Goal: Task Accomplishment & Management: Manage account settings

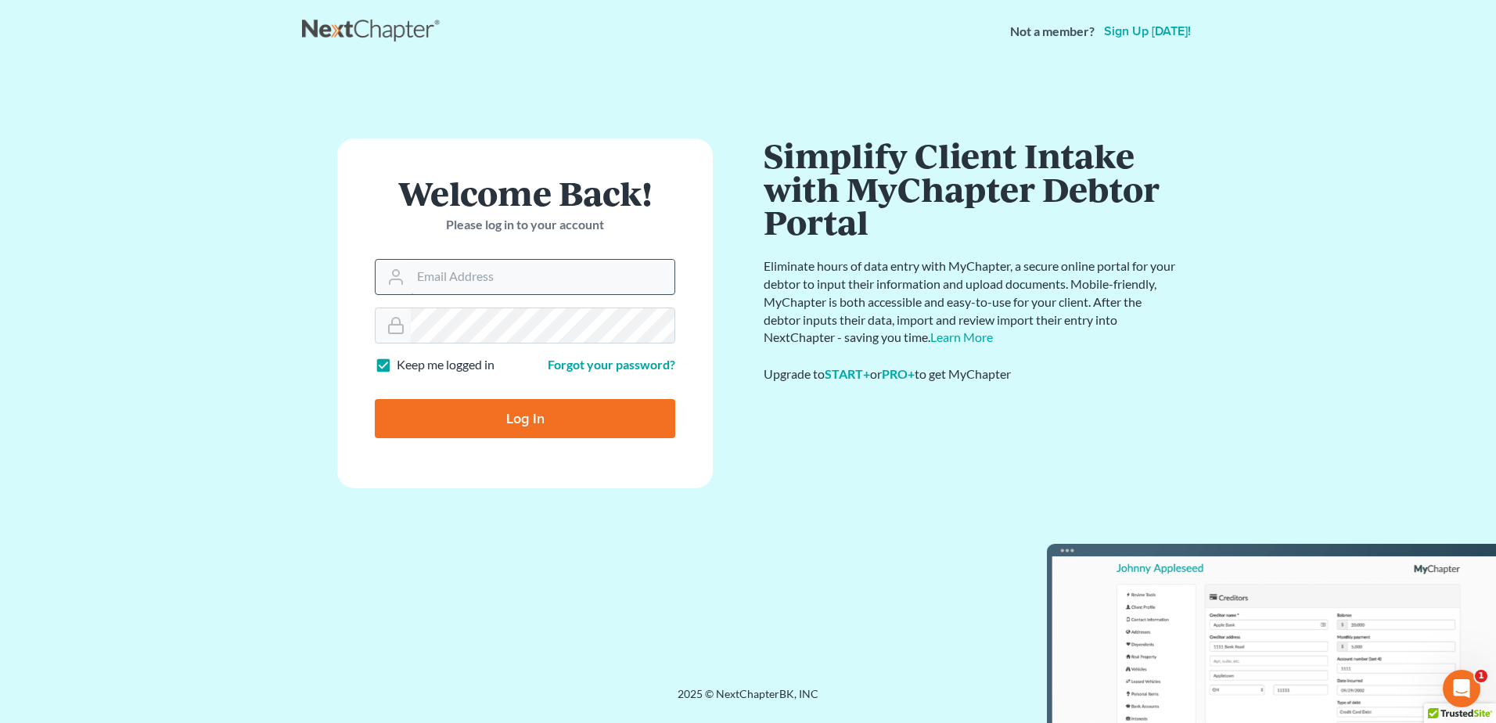
click at [475, 275] on input "Email Address" at bounding box center [543, 277] width 264 height 34
type input "[PERSON_NAME][EMAIL_ADDRESS][DOMAIN_NAME]"
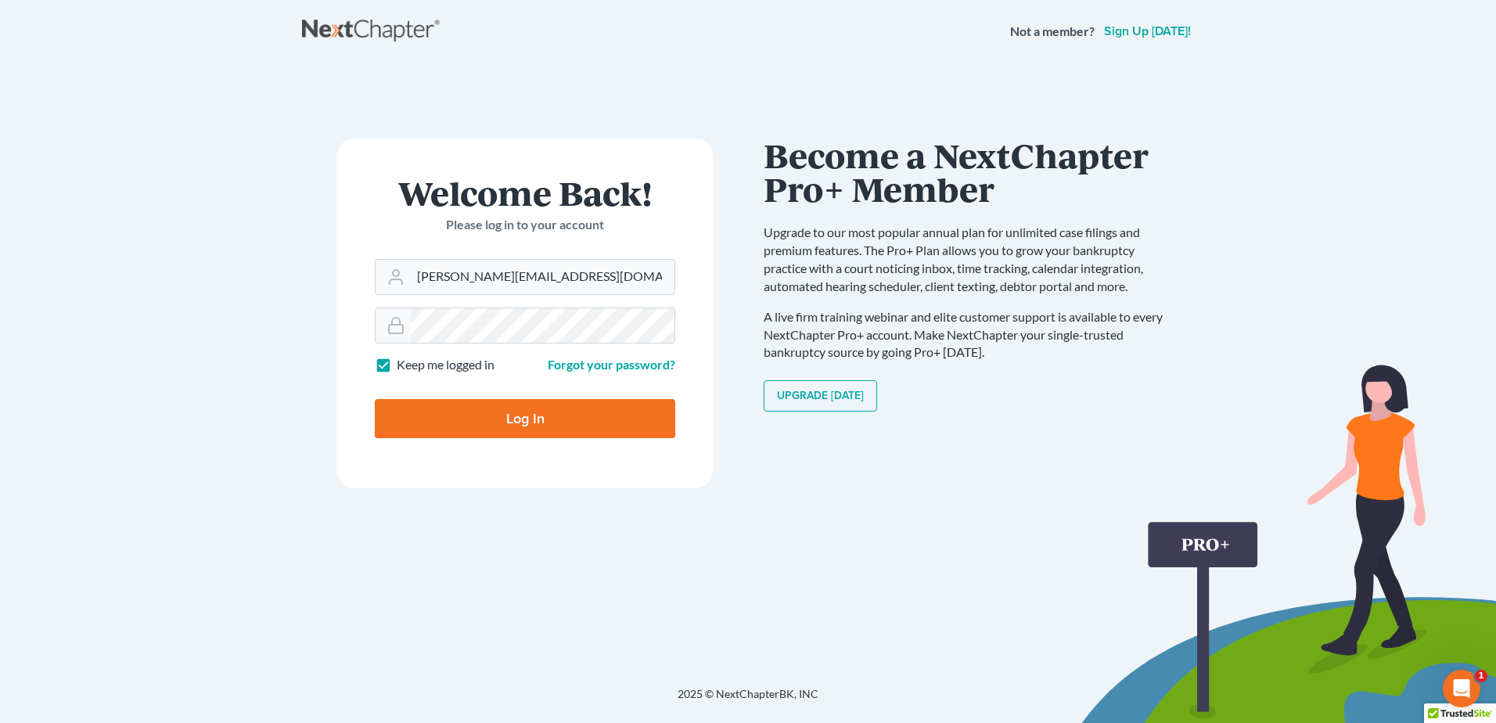
click at [603, 422] on input "Log In" at bounding box center [525, 418] width 301 height 39
type input "Thinking..."
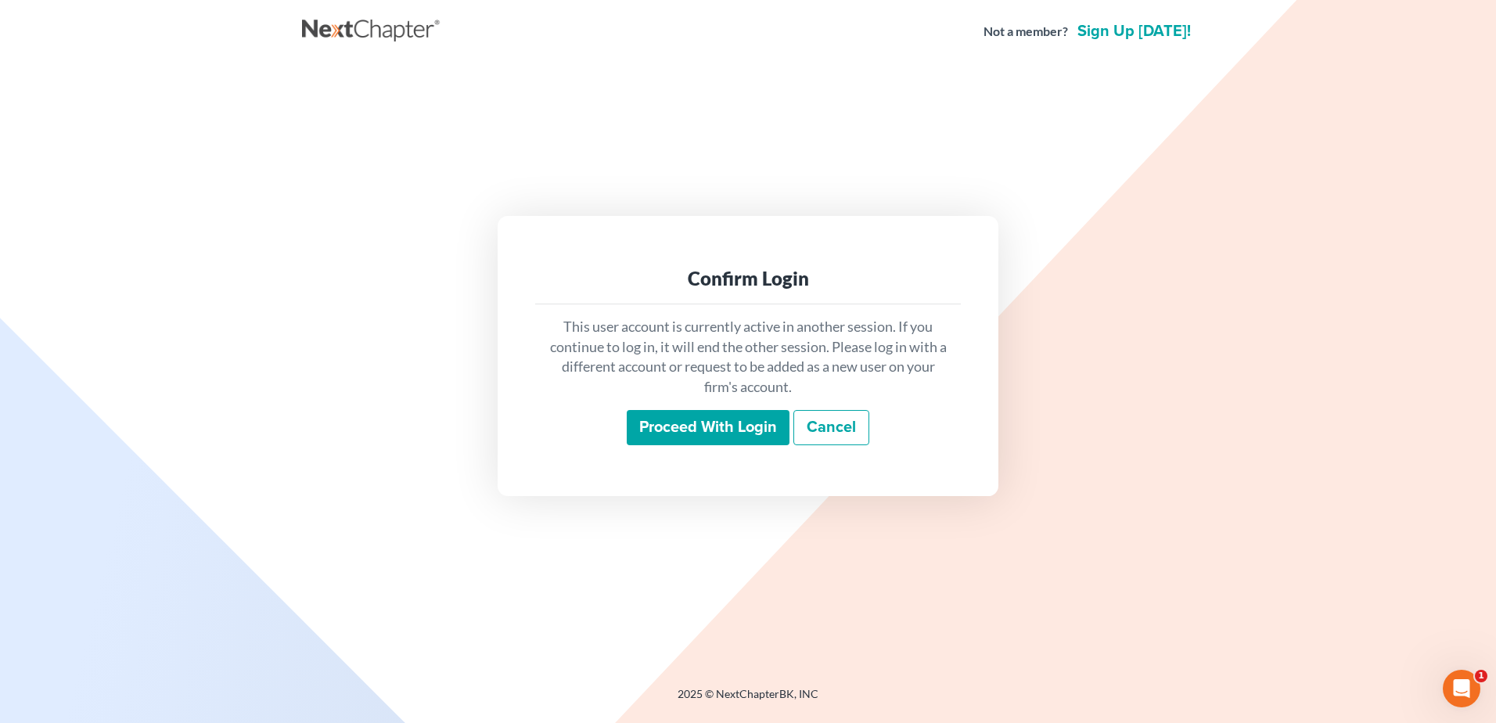
click at [656, 419] on input "Proceed with login" at bounding box center [708, 428] width 163 height 36
